Goal: Book appointment/travel/reservation

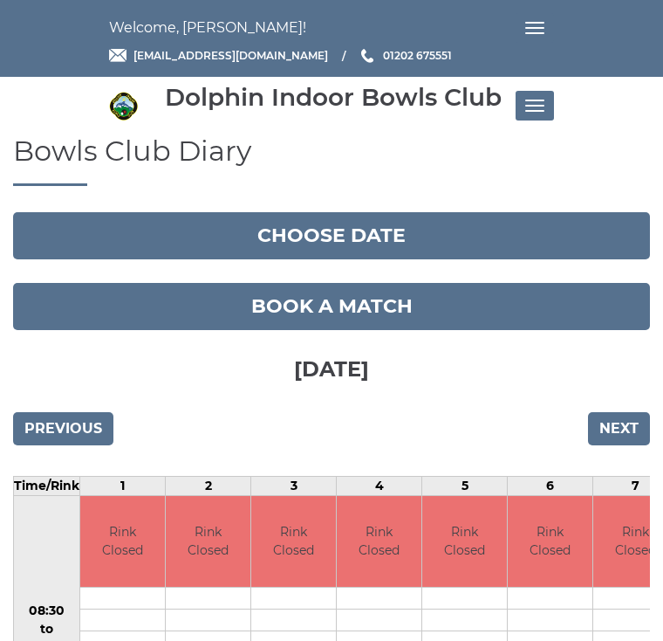
click at [629, 430] on input "Next" at bounding box center [619, 428] width 62 height 33
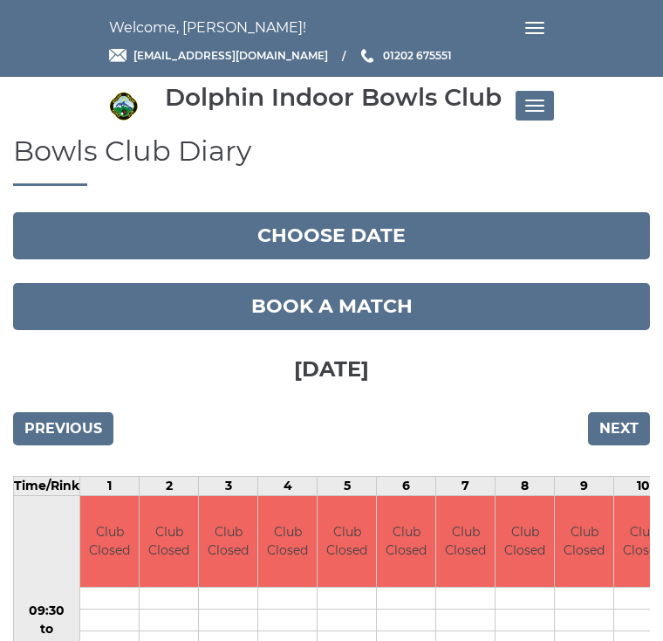
click at [640, 442] on input "Next" at bounding box center [619, 428] width 62 height 33
click at [636, 439] on input "Next" at bounding box center [619, 428] width 62 height 33
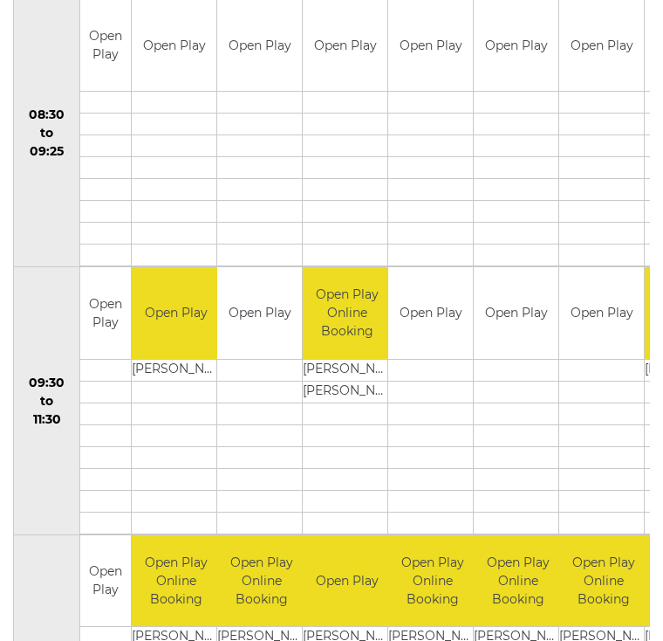
click at [520, 463] on td at bounding box center [516, 458] width 85 height 22
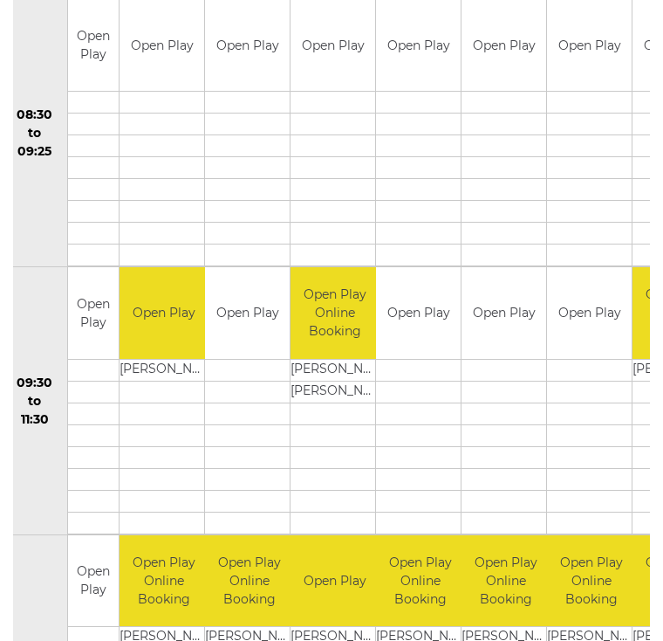
scroll to position [0, 3]
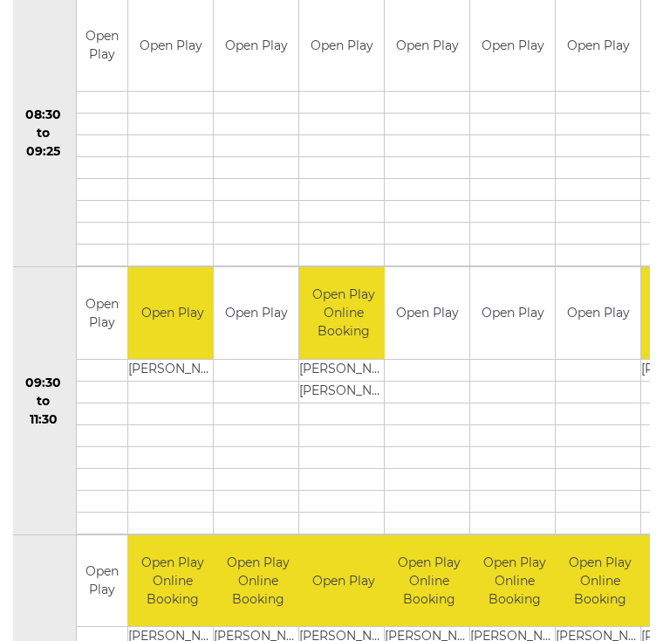
click at [493, 442] on td at bounding box center [512, 436] width 85 height 22
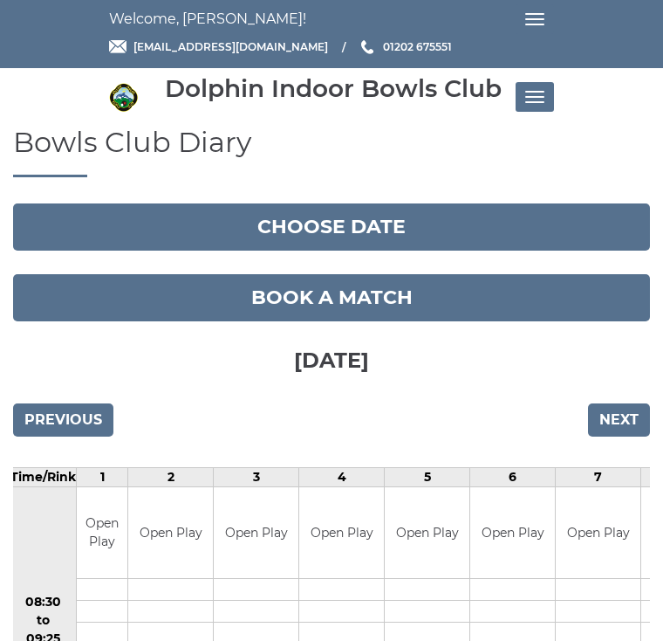
scroll to position [0, 0]
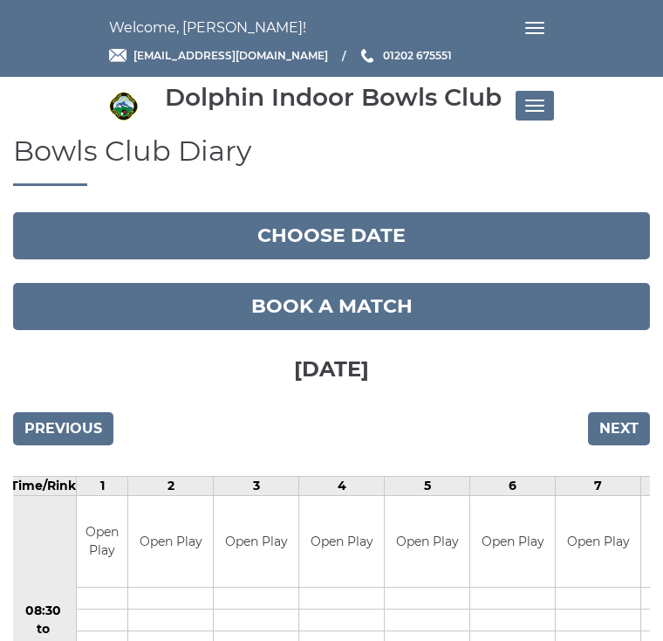
click at [359, 309] on link "Book a match" at bounding box center [331, 306] width 637 height 47
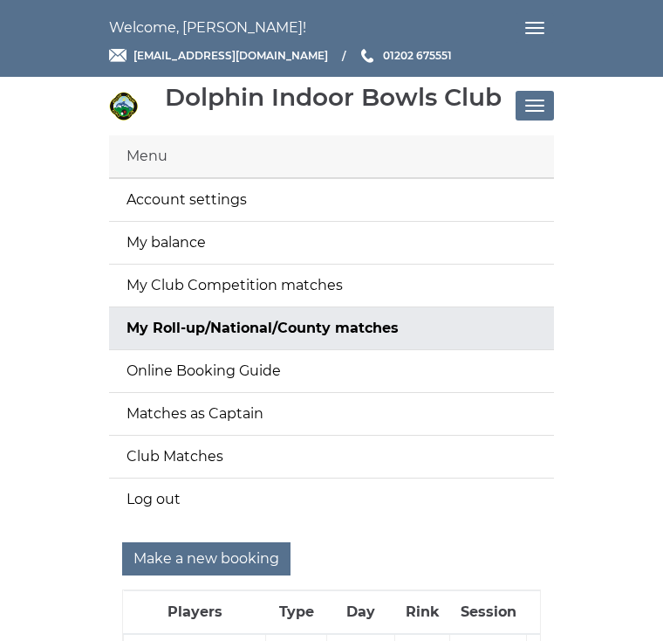
click at [221, 564] on input "Make a new booking" at bounding box center [206, 558] width 168 height 33
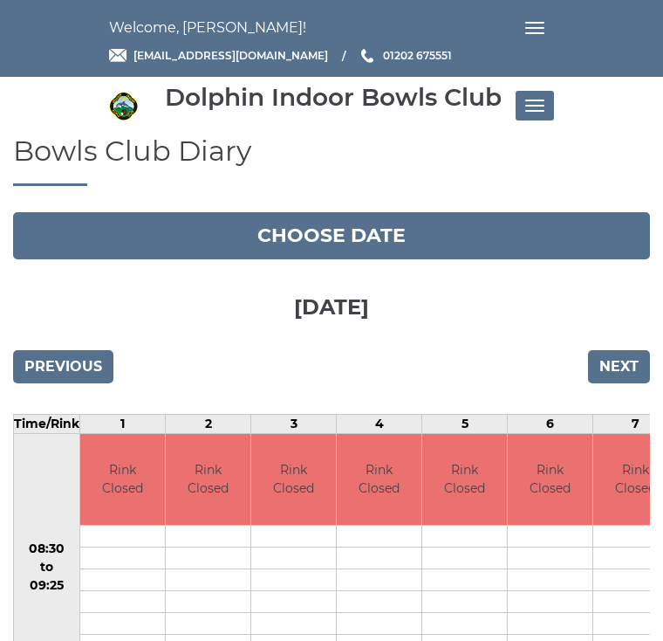
click at [627, 379] on input "Next" at bounding box center [619, 366] width 62 height 33
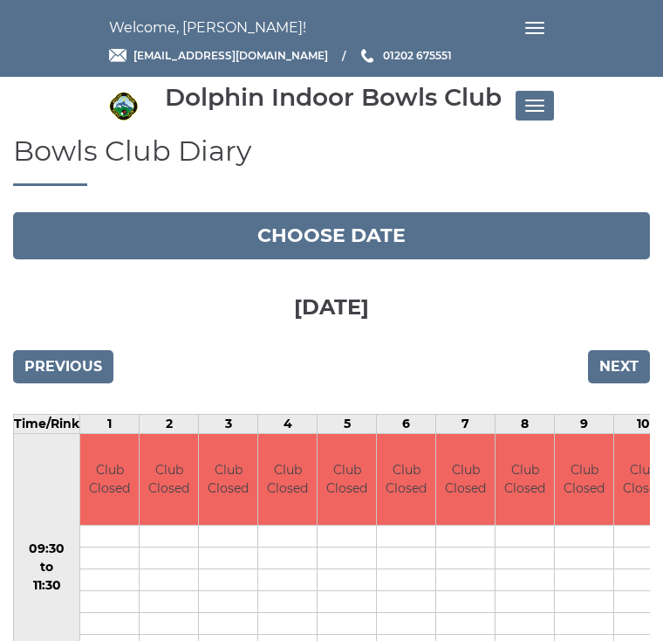
click at [631, 372] on input "Next" at bounding box center [619, 366] width 62 height 33
click at [623, 376] on input "Next" at bounding box center [619, 366] width 62 height 33
